Goal: Find specific page/section: Find specific page/section

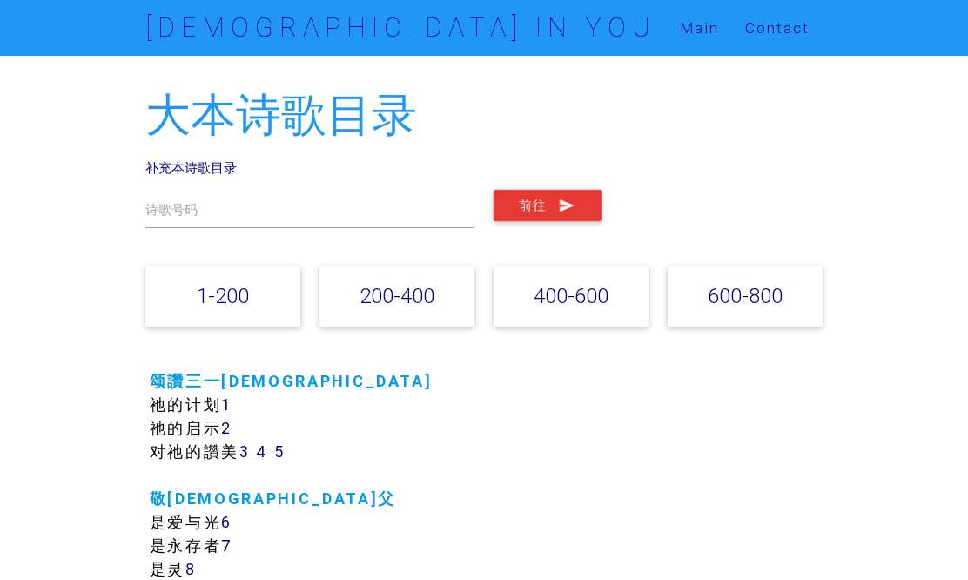
click at [241, 295] on link "1-200" at bounding box center [223, 295] width 52 height 25
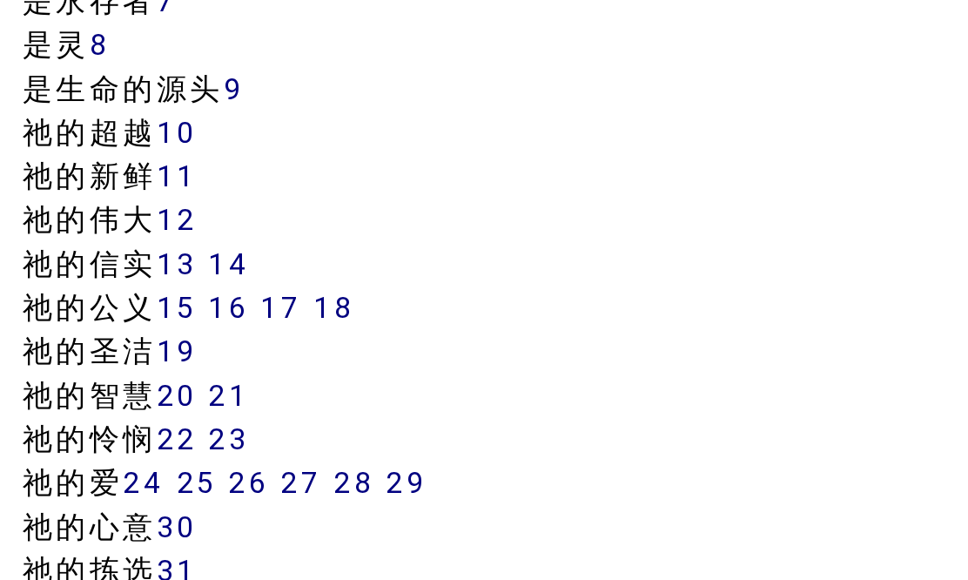
click at [249, 307] on link "14" at bounding box center [260, 317] width 23 height 20
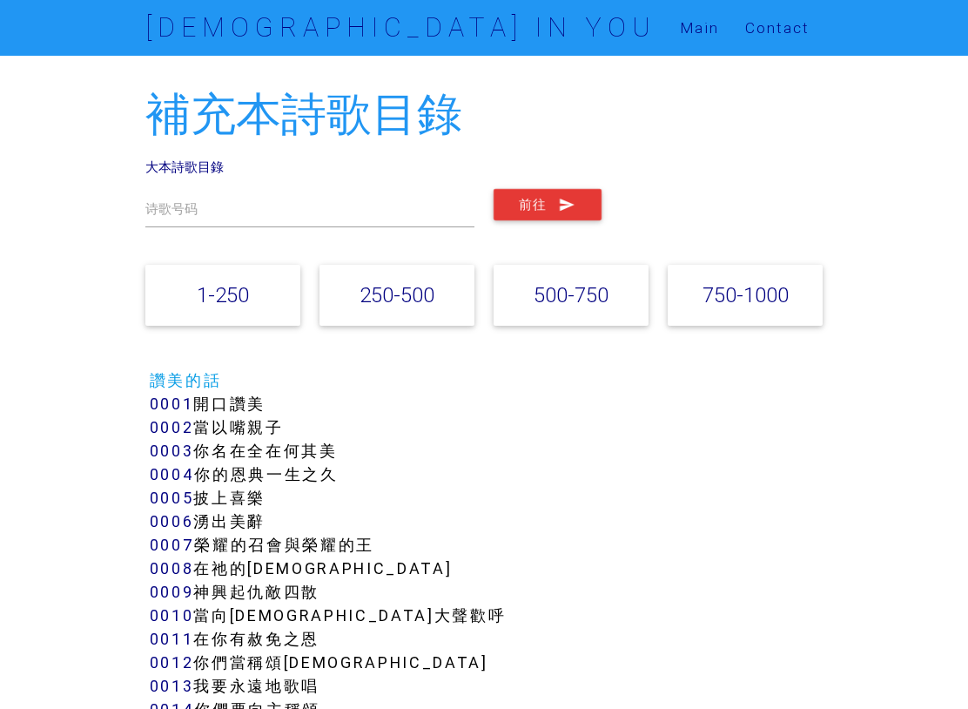
click at [244, 306] on link "1-250" at bounding box center [223, 294] width 52 height 25
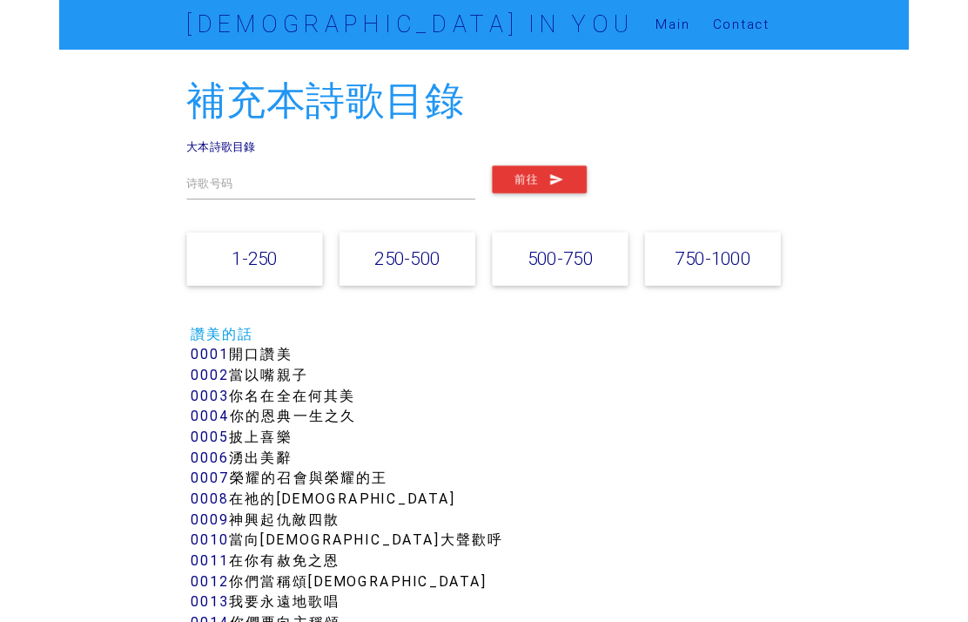
scroll to position [370, 0]
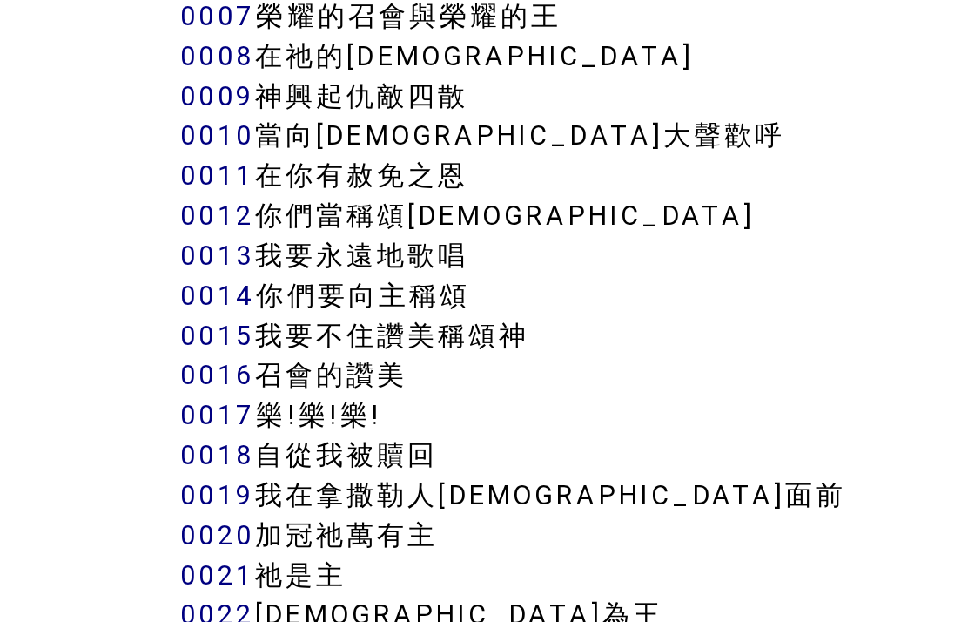
click at [150, 330] on link "0014" at bounding box center [172, 340] width 45 height 20
